Goal: Transaction & Acquisition: Purchase product/service

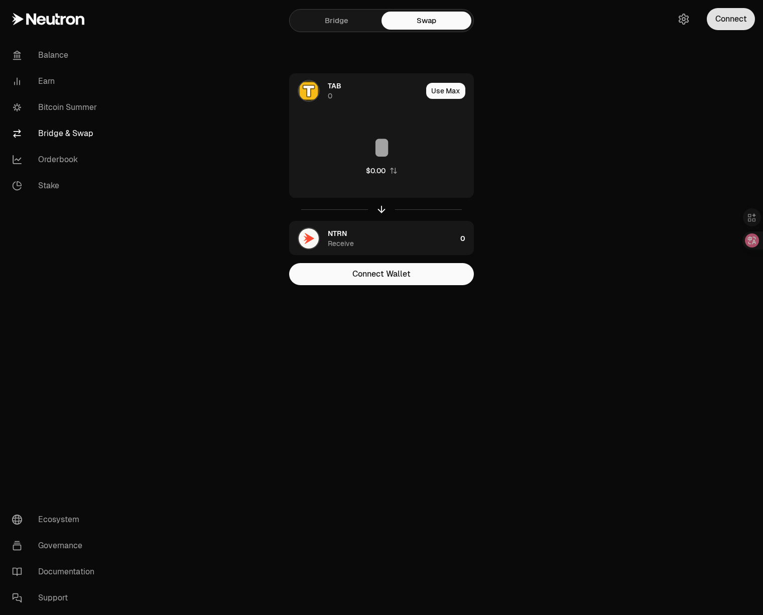
click at [724, 18] on button "Connect" at bounding box center [731, 19] width 48 height 22
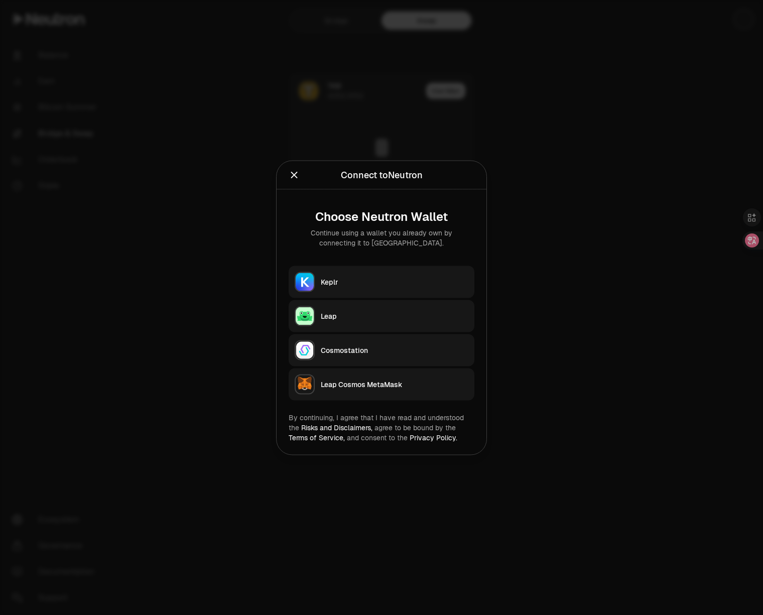
click at [416, 276] on button "Keplr" at bounding box center [382, 282] width 186 height 32
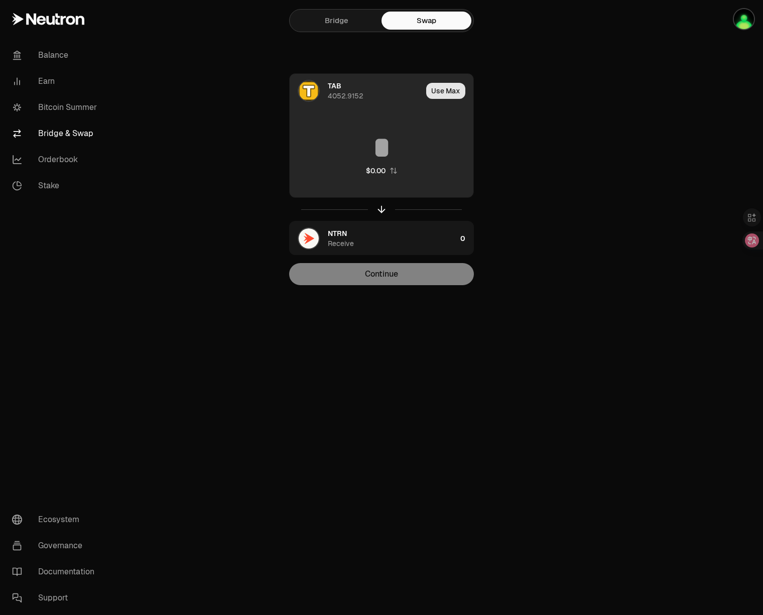
click at [448, 92] on button "Use Max" at bounding box center [445, 91] width 39 height 16
type input "**********"
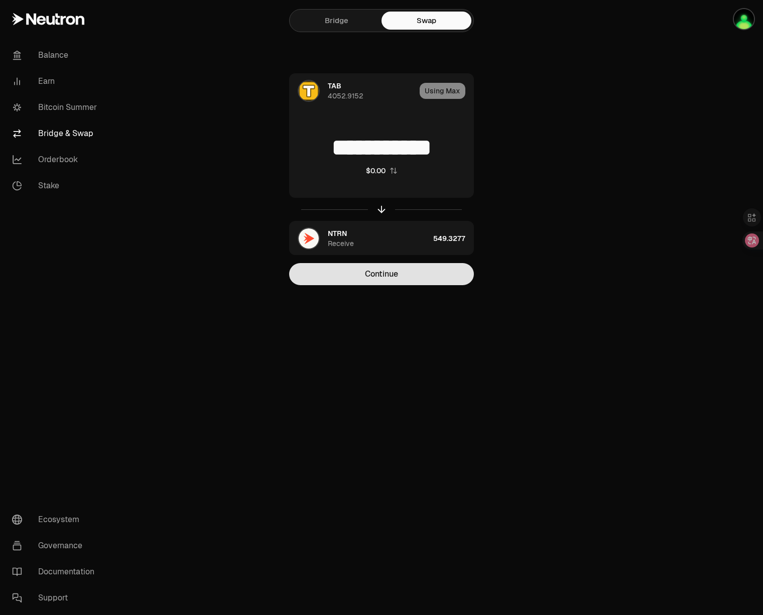
click at [408, 278] on button "Continue" at bounding box center [381, 274] width 185 height 22
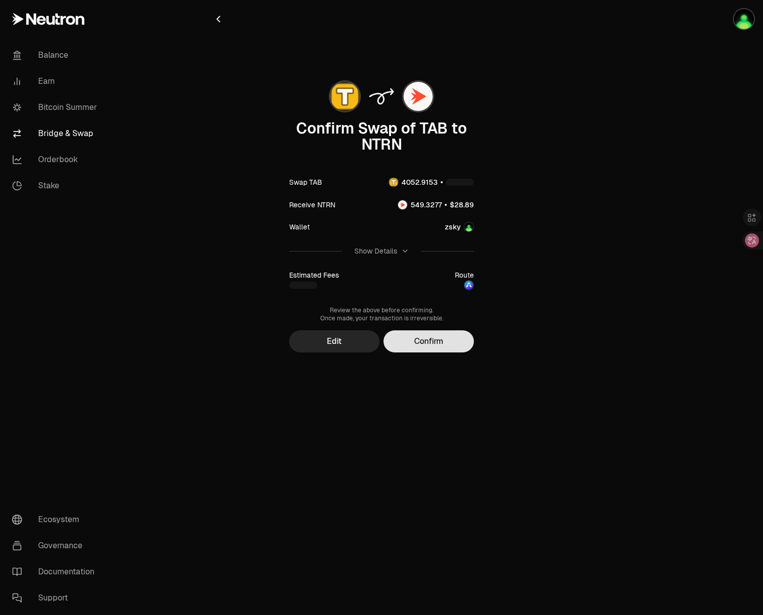
click at [456, 339] on button "Confirm" at bounding box center [428, 341] width 90 height 22
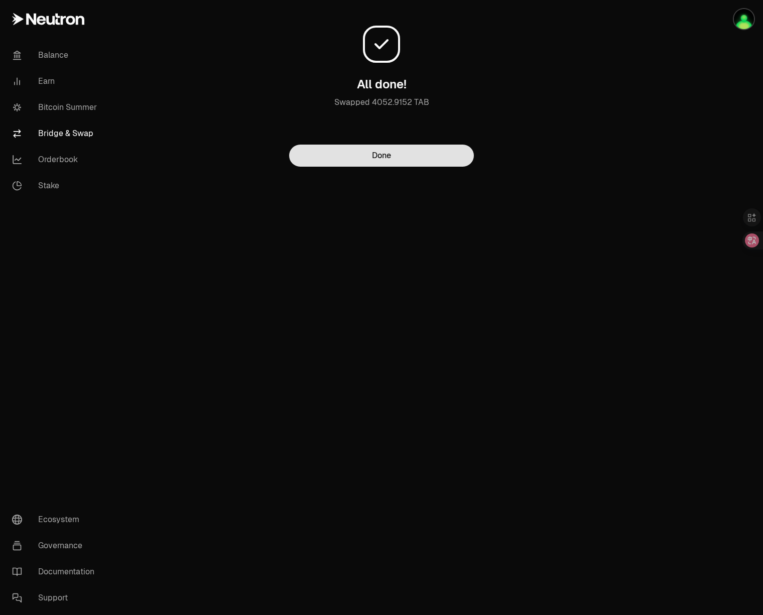
click at [438, 158] on button "Done" at bounding box center [381, 156] width 185 height 22
